Goal: Use online tool/utility: Use online tool/utility

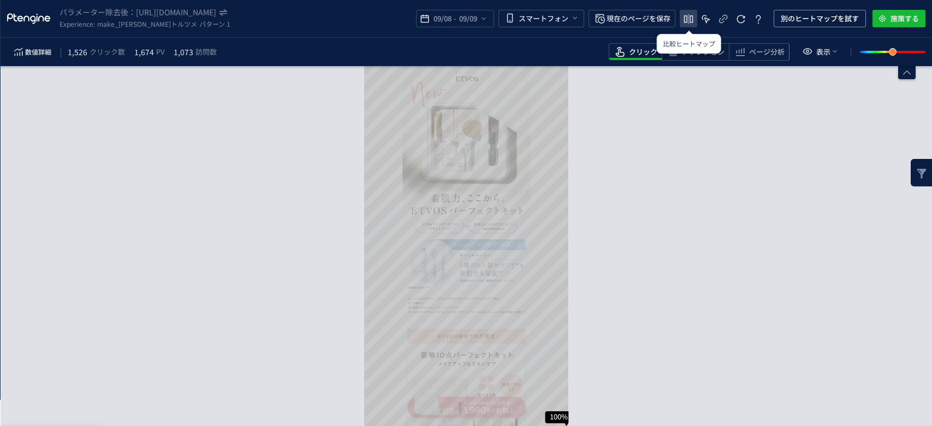
click at [688, 17] on icon "heatmap-top-bar" at bounding box center [688, 19] width 13 height 13
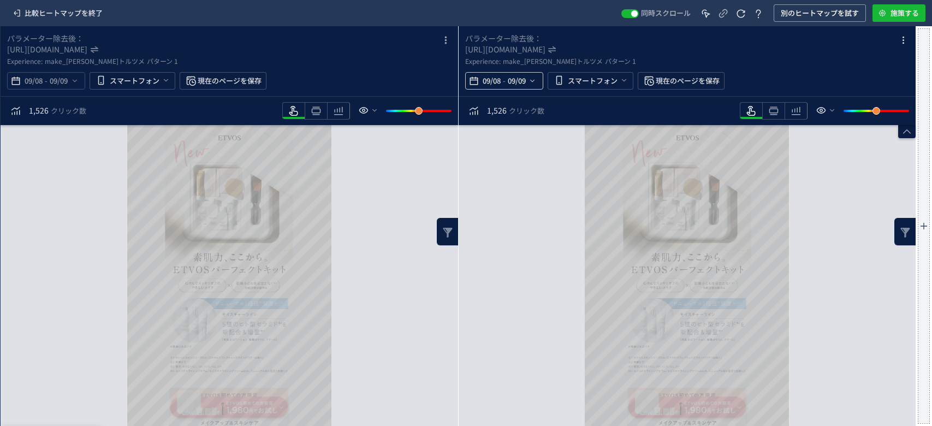
click at [494, 87] on span "09/08" at bounding box center [491, 81] width 22 height 22
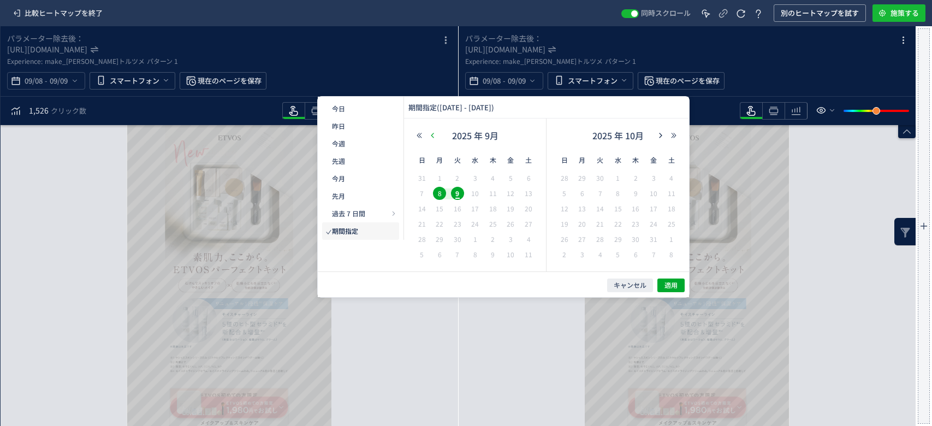
click at [432, 136] on icon "button" at bounding box center [432, 135] width 7 height 7
click at [619, 286] on span "キャンセル" at bounding box center [629, 285] width 33 height 9
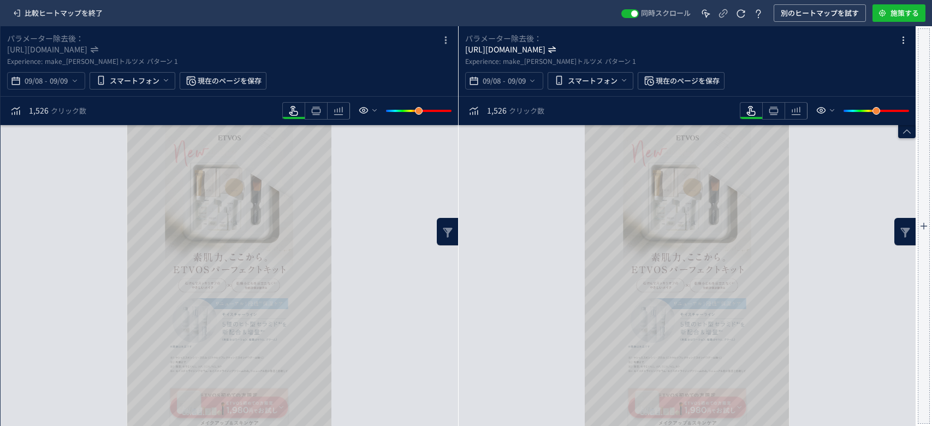
click at [546, 50] on icon "[URL][DOMAIN_NAME]" at bounding box center [505, 49] width 81 height 11
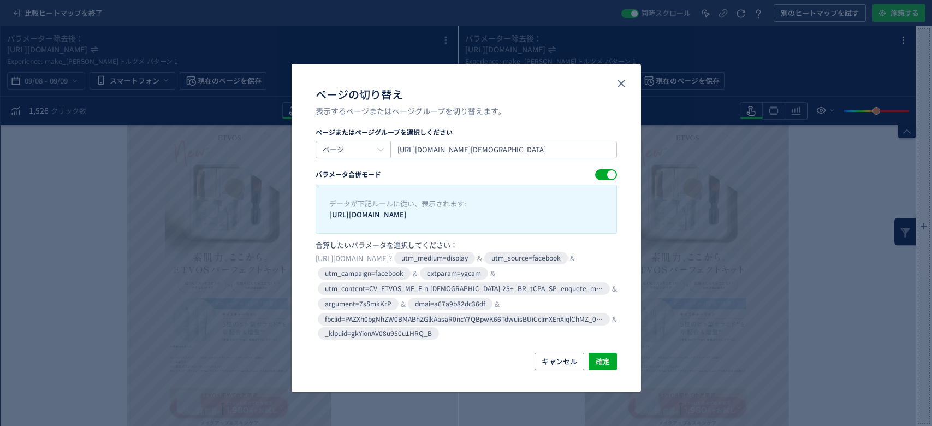
click at [712, 63] on div "ページの切り替え 表示するページまたはページグループを切り替えます。 ページまたはページグループを選択しください ページ [URL][DOMAIN_NAME]…" at bounding box center [466, 213] width 932 height 426
click at [618, 84] on icon "close" at bounding box center [621, 83] width 13 height 13
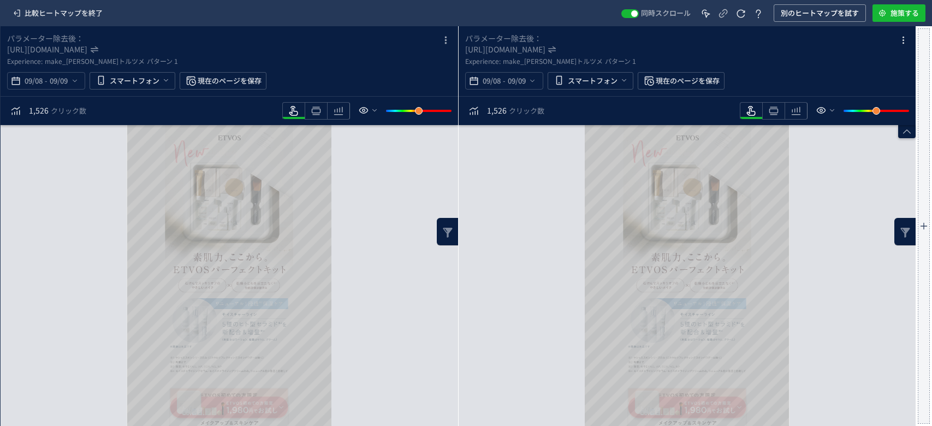
click at [605, 63] on span "パターン 1" at bounding box center [620, 61] width 31 height 13
click at [897, 41] on icon "heatmap-box" at bounding box center [902, 40] width 13 height 13
click at [526, 200] on div "スクロール到達率 100% スクロール到達率 40% スクロール到達率 38% スクロール到達率 36% スクロール到達率 35% スクロール到達率 35% …" at bounding box center [686, 275] width 457 height 301
click at [524, 62] on span "make_[PERSON_NAME]トルツメ" at bounding box center [553, 61] width 100 height 13
click at [521, 52] on icon "[URL][DOMAIN_NAME]" at bounding box center [505, 49] width 81 height 11
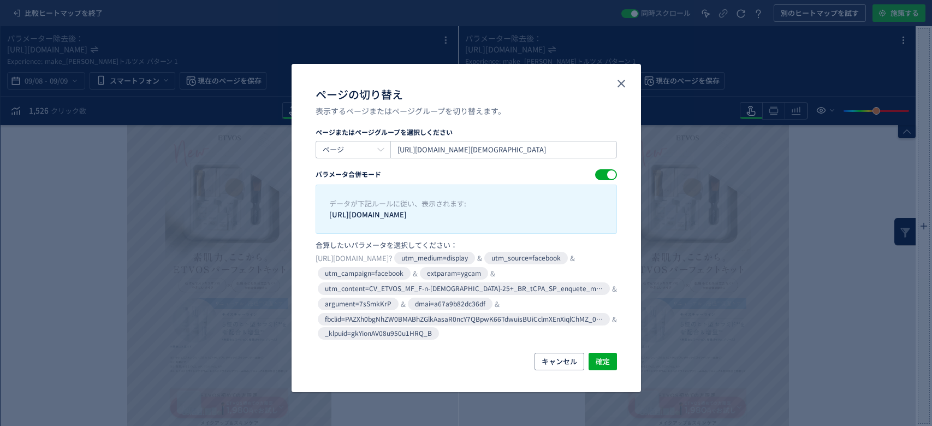
click at [549, 369] on div "キャンセル 確定" at bounding box center [465, 372] width 349 height 39
click at [552, 366] on span "キャンセル" at bounding box center [558, 361] width 35 height 17
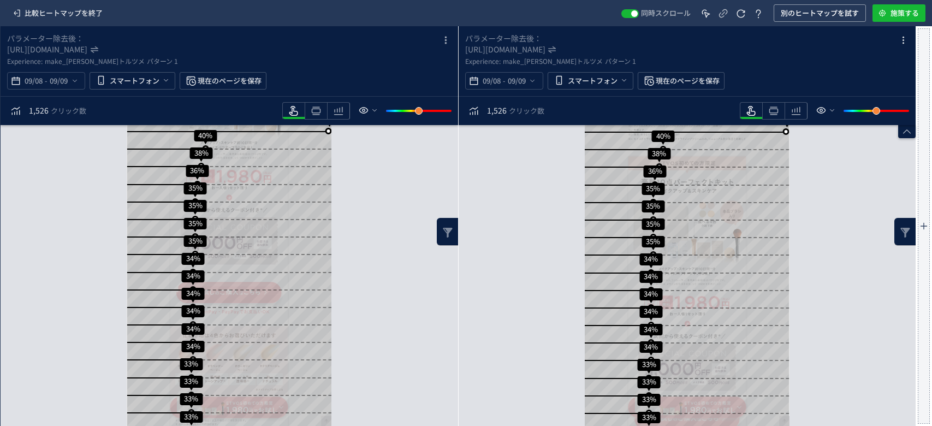
scroll to position [1144, 0]
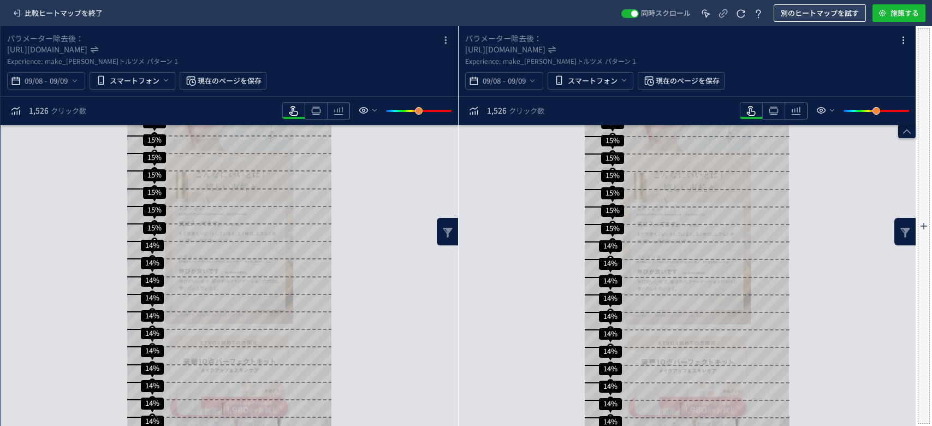
click at [806, 13] on span "別のヒートマップを試す" at bounding box center [819, 12] width 78 height 17
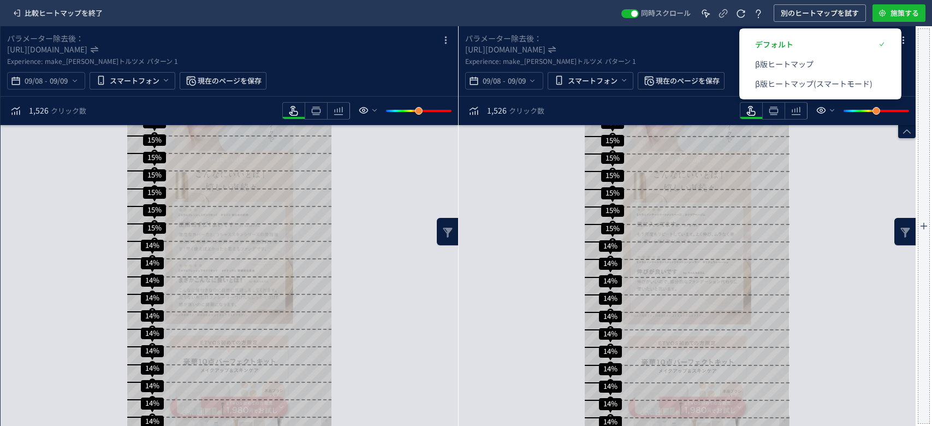
click at [395, 260] on div "スクロール到達率 100% スクロール到達率 40% スクロール到達率 38% スクロール到達率 36% スクロール到達率 35% スクロール到達率 35% …" at bounding box center [229, 275] width 457 height 301
